Goal: Find contact information: Find contact information

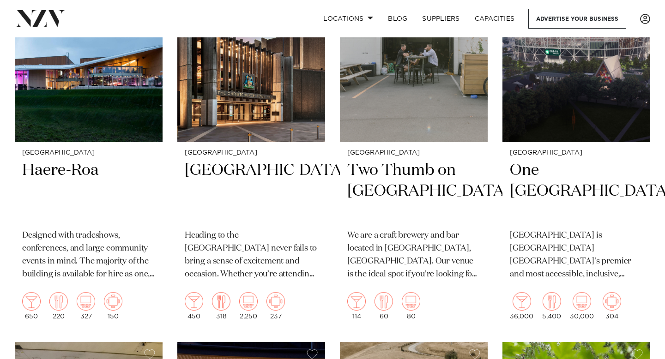
scroll to position [2063, 0]
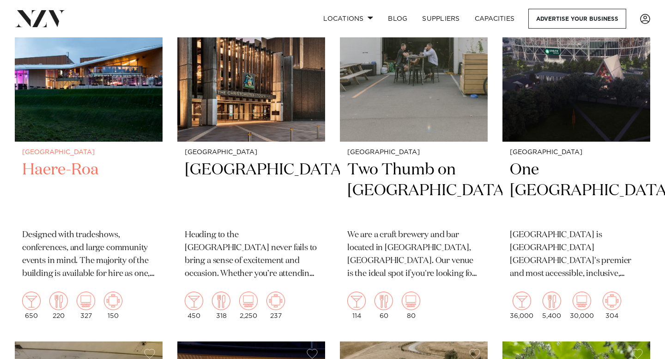
click at [66, 174] on h2 "Haere-Roa" at bounding box center [88, 191] width 133 height 62
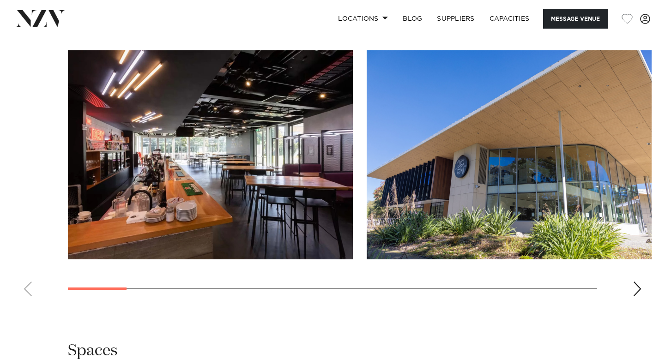
scroll to position [804, 0]
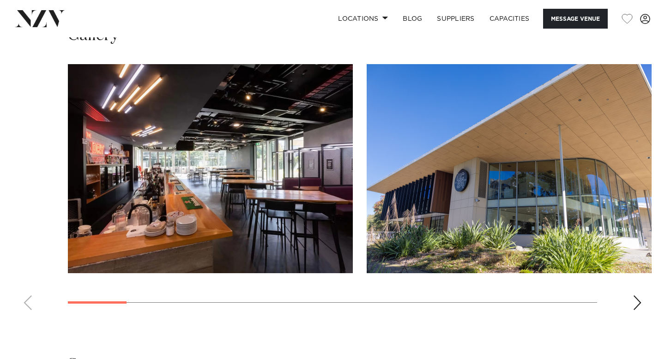
click at [639, 309] on div "Next slide" at bounding box center [637, 303] width 9 height 15
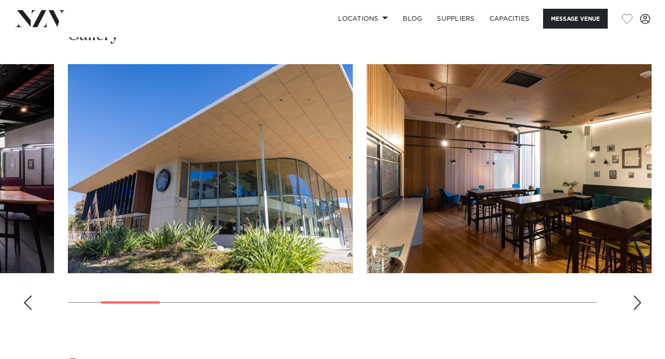
click at [640, 306] on div "Next slide" at bounding box center [637, 303] width 9 height 15
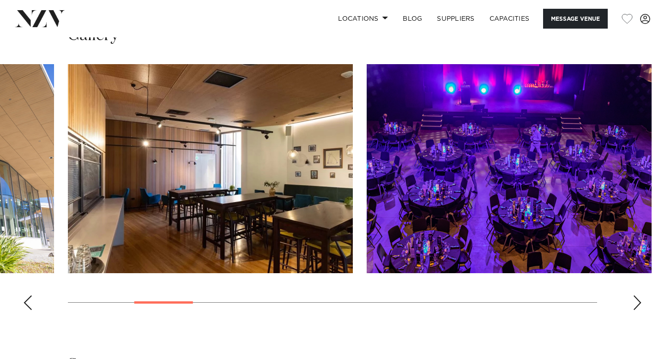
click at [639, 306] on div "Next slide" at bounding box center [637, 303] width 9 height 15
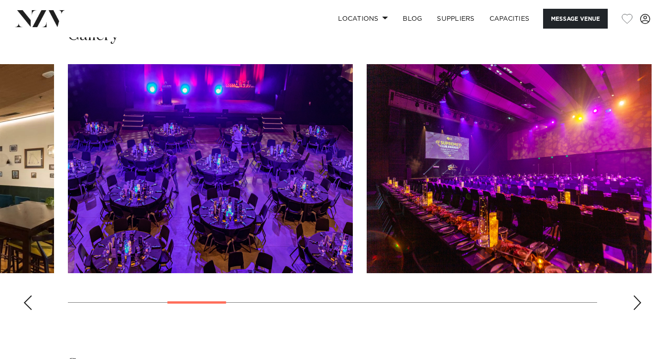
click at [639, 306] on div "Next slide" at bounding box center [637, 303] width 9 height 15
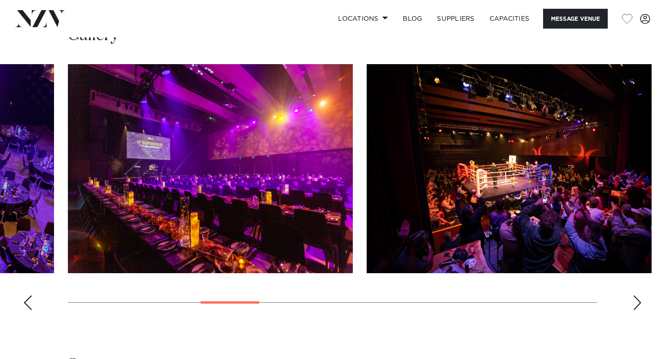
click at [639, 306] on div "Next slide" at bounding box center [637, 303] width 9 height 15
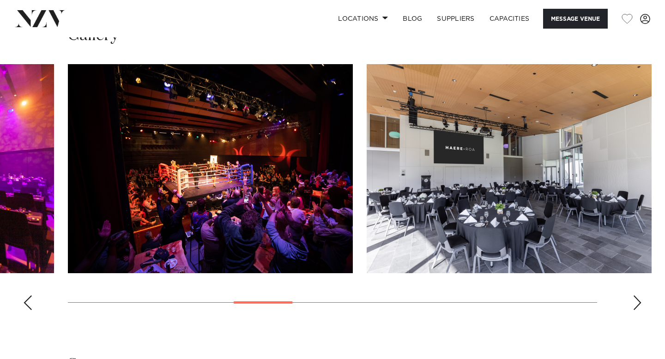
click at [639, 306] on div "Next slide" at bounding box center [637, 303] width 9 height 15
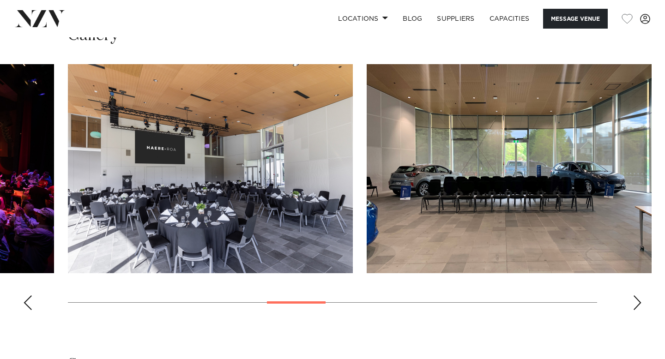
click at [639, 306] on div "Next slide" at bounding box center [637, 303] width 9 height 15
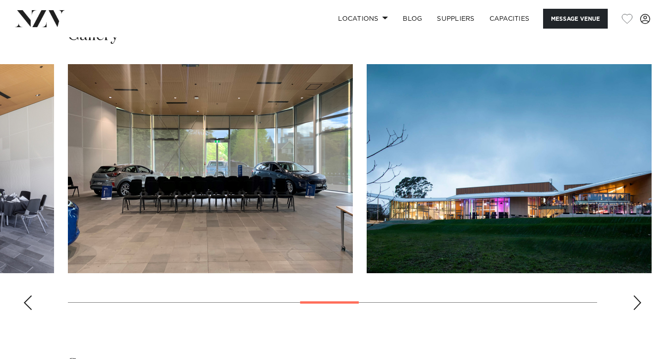
click at [639, 306] on div "Next slide" at bounding box center [637, 303] width 9 height 15
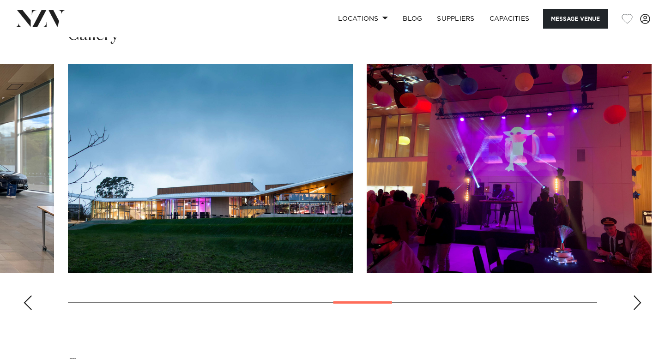
click at [639, 306] on div "Next slide" at bounding box center [637, 303] width 9 height 15
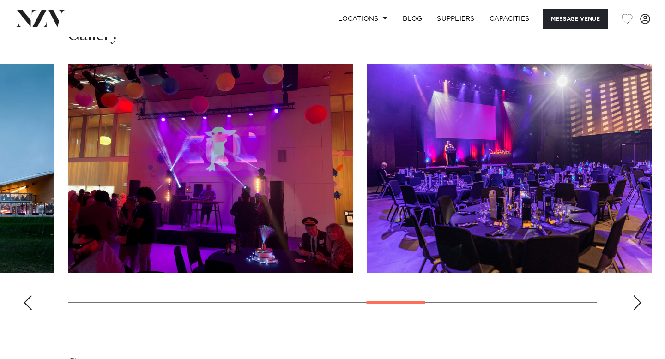
click at [639, 306] on div "Next slide" at bounding box center [637, 303] width 9 height 15
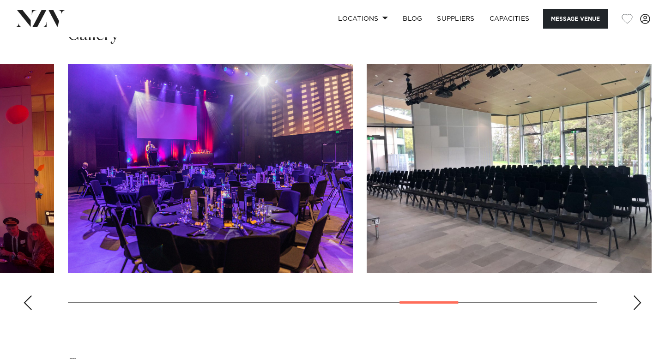
click at [639, 306] on div "Next slide" at bounding box center [637, 303] width 9 height 15
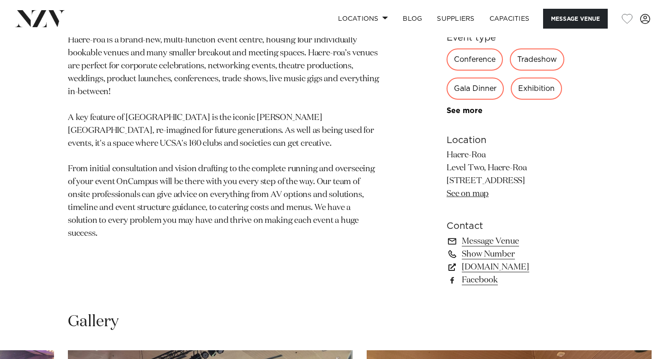
scroll to position [527, 0]
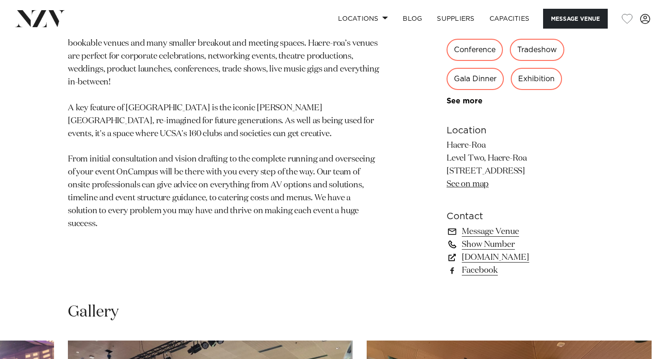
click at [484, 247] on link "Show Number" at bounding box center [522, 244] width 151 height 13
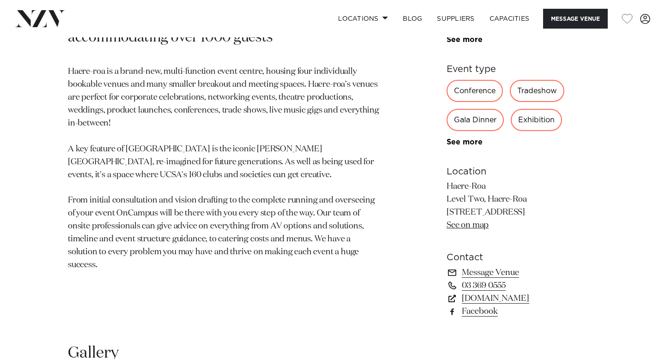
scroll to position [483, 0]
